Goal: Task Accomplishment & Management: Use online tool/utility

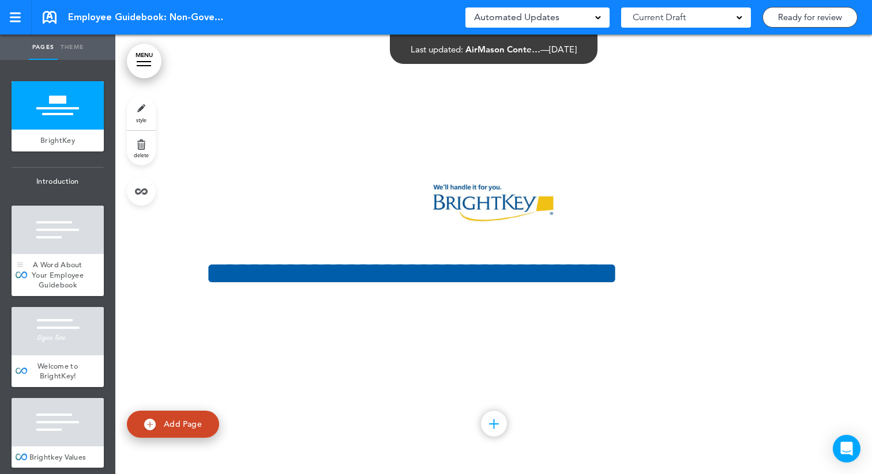
click at [60, 269] on span "A Word About Your Employee Guidebook" at bounding box center [58, 275] width 52 height 30
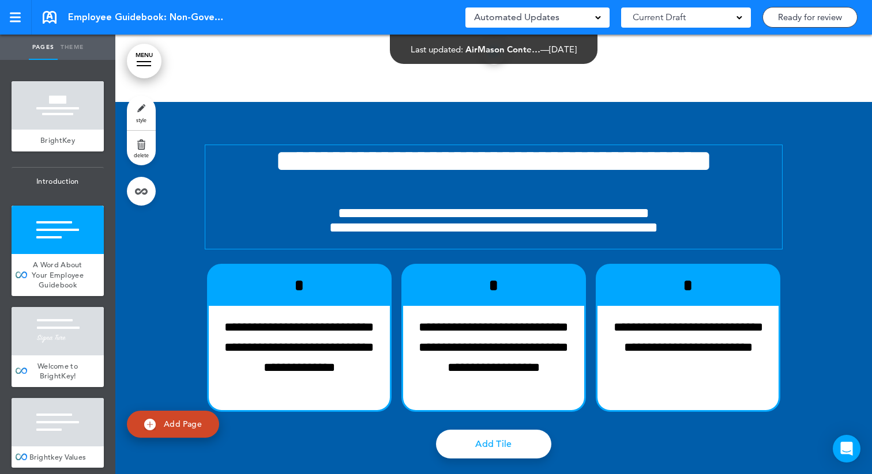
scroll to position [440, 0]
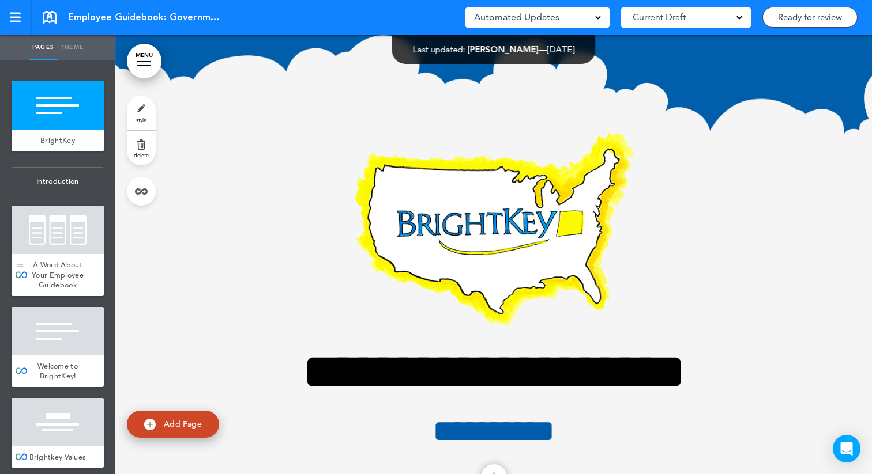
click at [56, 250] on div at bounding box center [58, 230] width 92 height 48
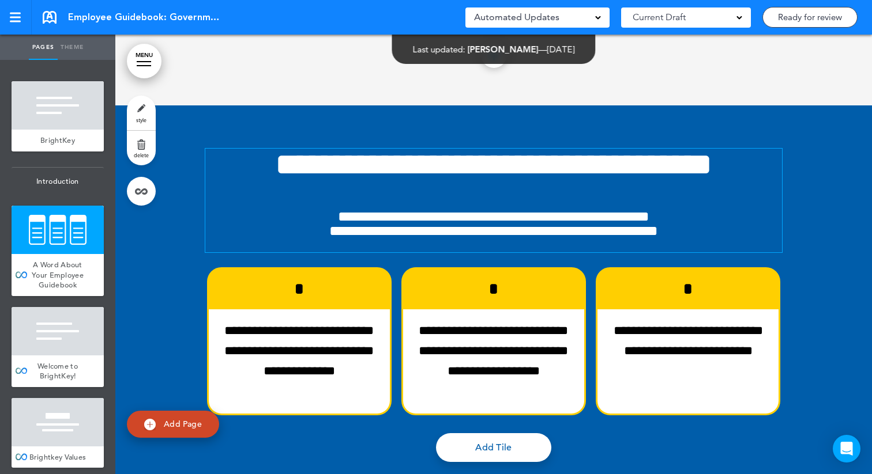
scroll to position [492, 0]
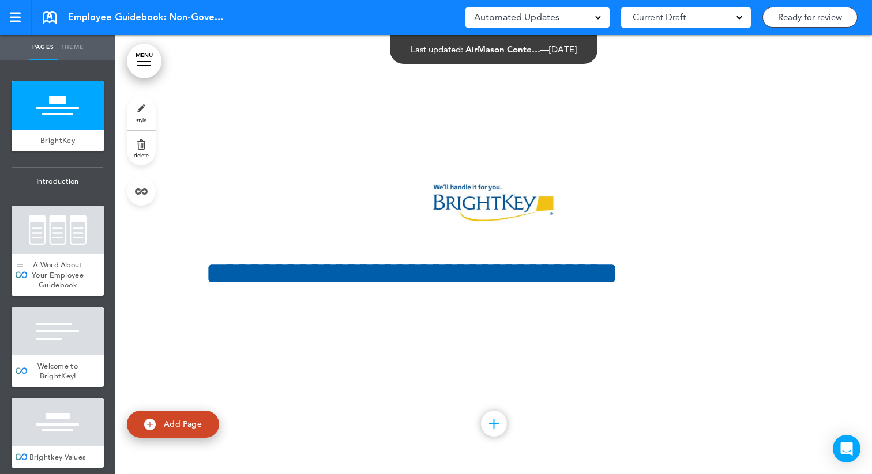
click at [63, 261] on span "A Word About Your Employee Guidebook" at bounding box center [58, 275] width 52 height 30
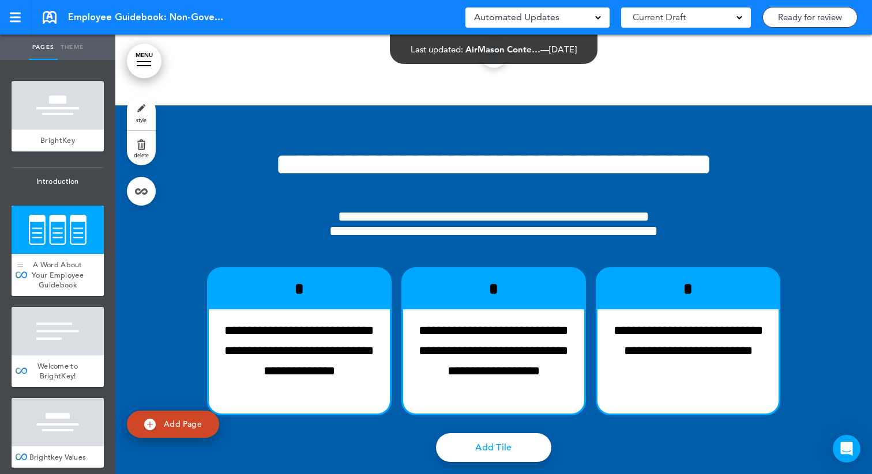
scroll to position [440, 0]
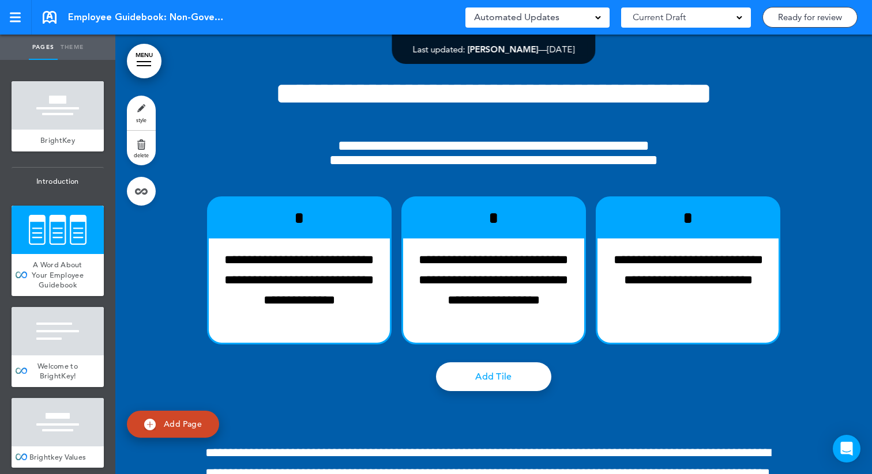
click at [146, 110] on link "style" at bounding box center [141, 113] width 29 height 35
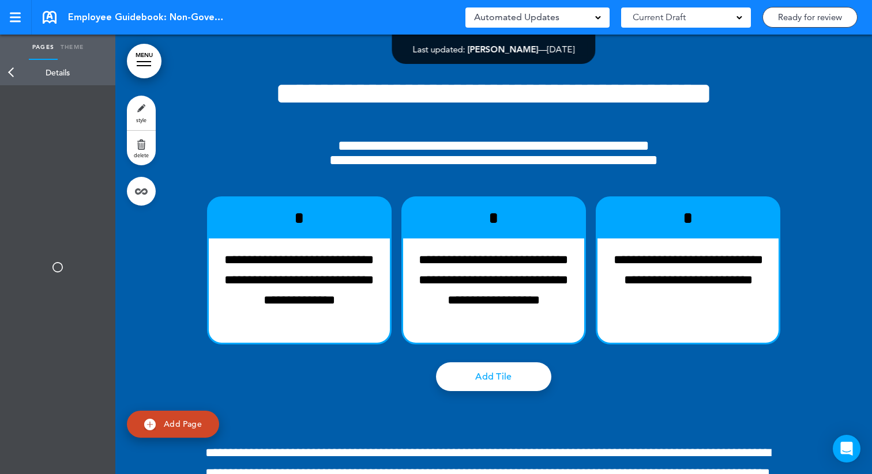
type input "**********"
click at [70, 223] on div "Customize Template" at bounding box center [58, 217] width 104 height 45
